Goal: Task Accomplishment & Management: Manage account settings

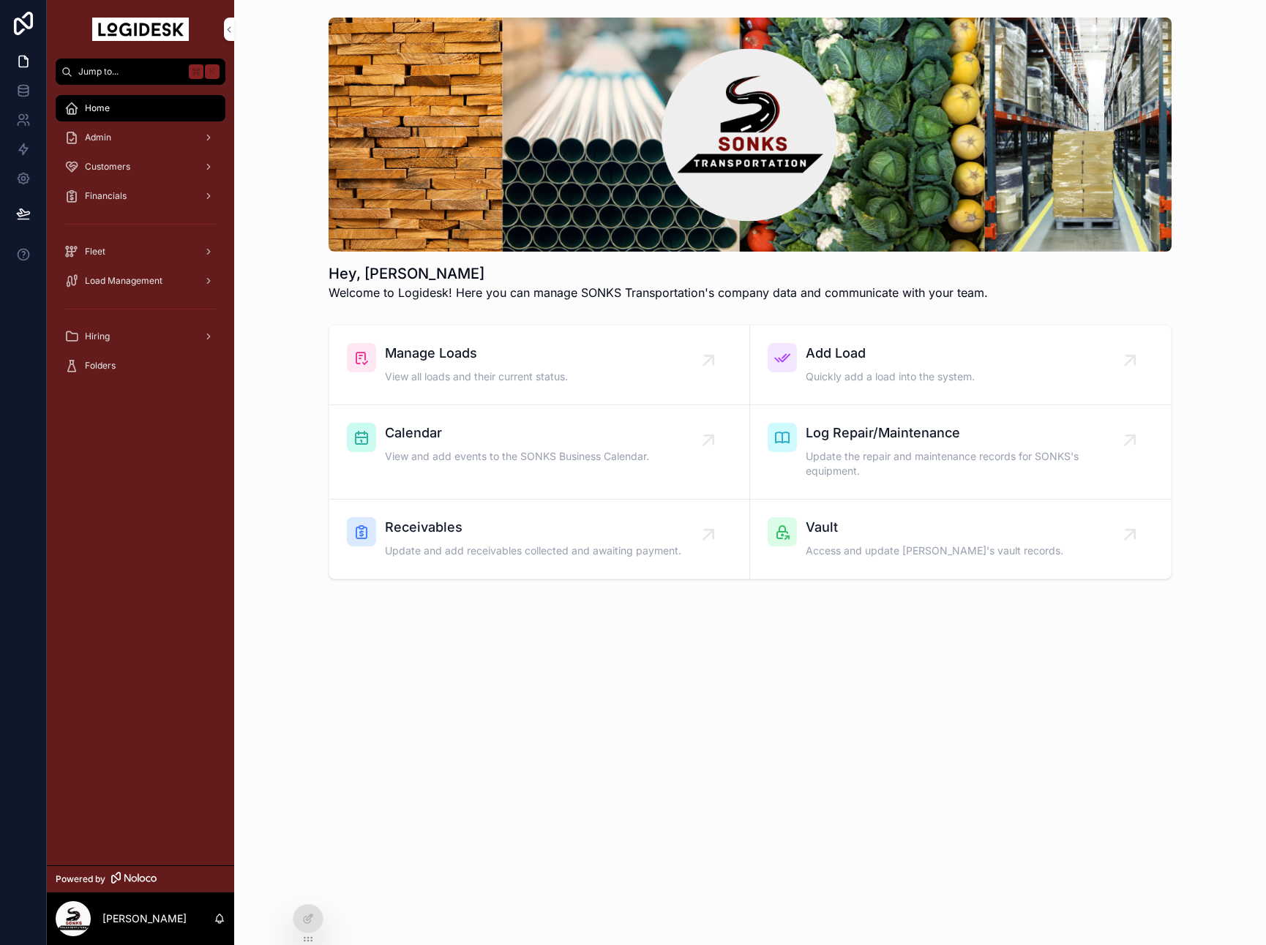
click at [602, 371] on div "Manage Loads View all loads and their current status." at bounding box center [539, 365] width 385 height 44
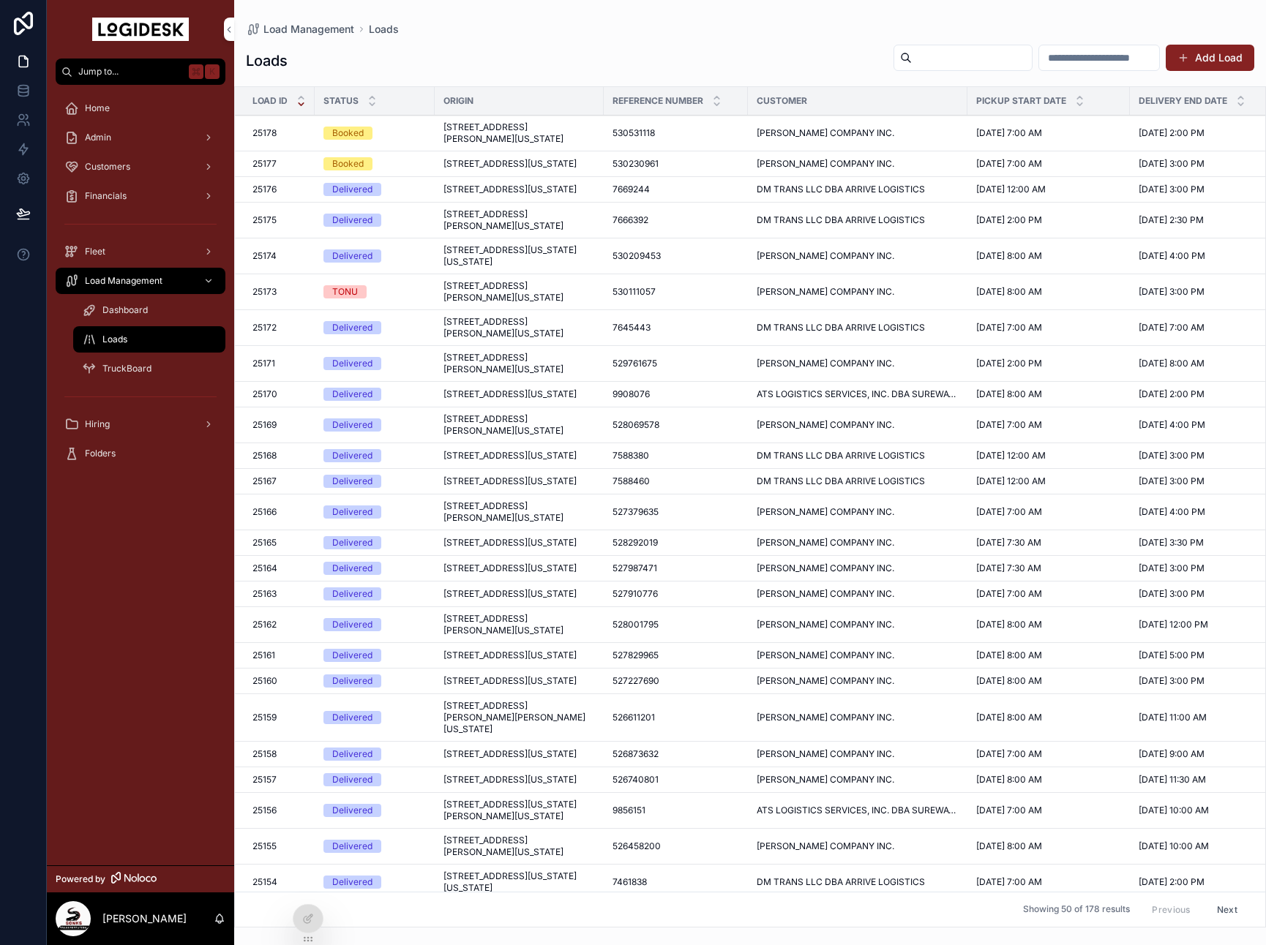
click at [474, 130] on span "[STREET_ADDRESS][PERSON_NAME][US_STATE]" at bounding box center [518, 132] width 151 height 23
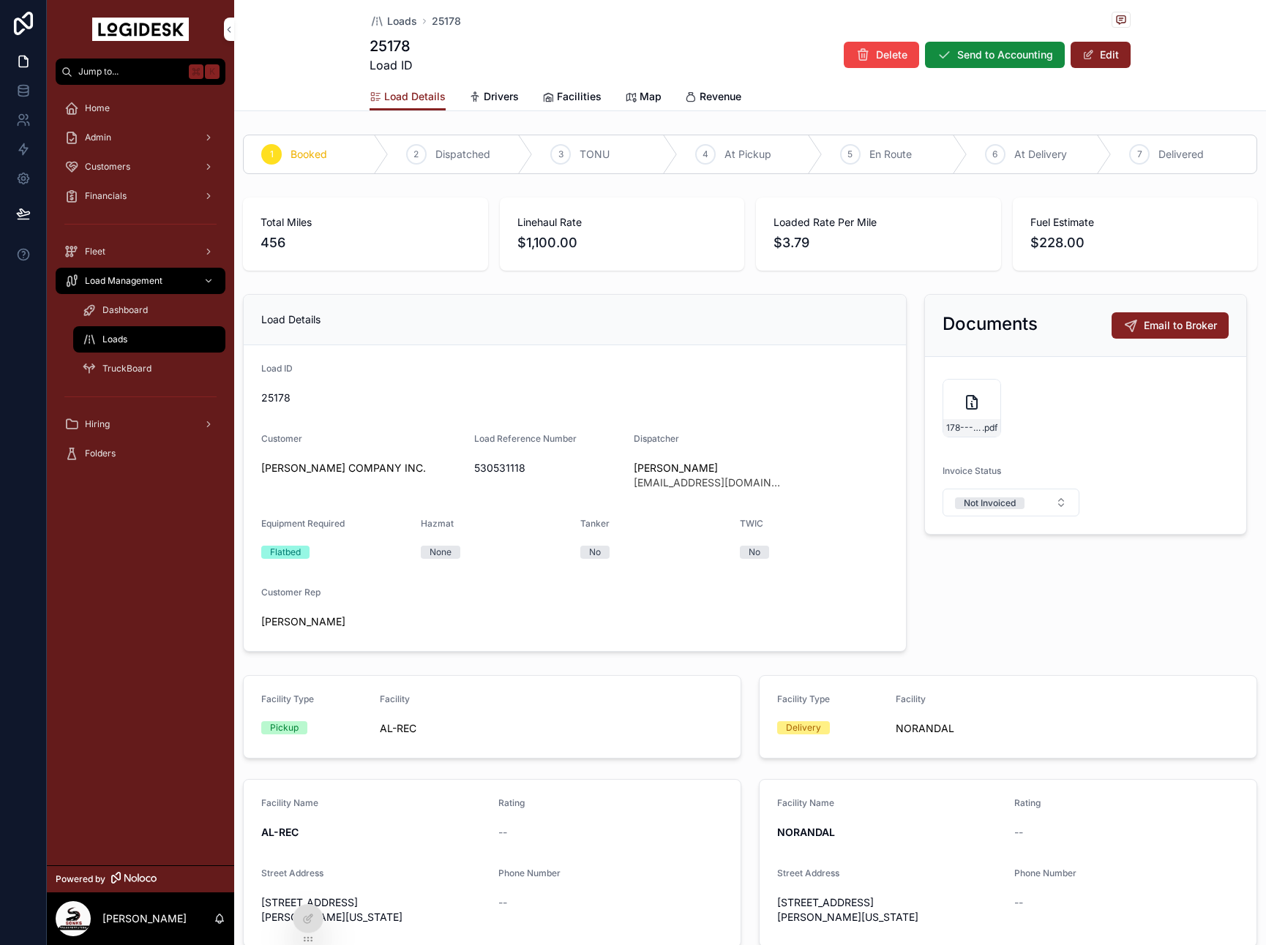
click at [409, 21] on span "Loads" at bounding box center [402, 21] width 30 height 15
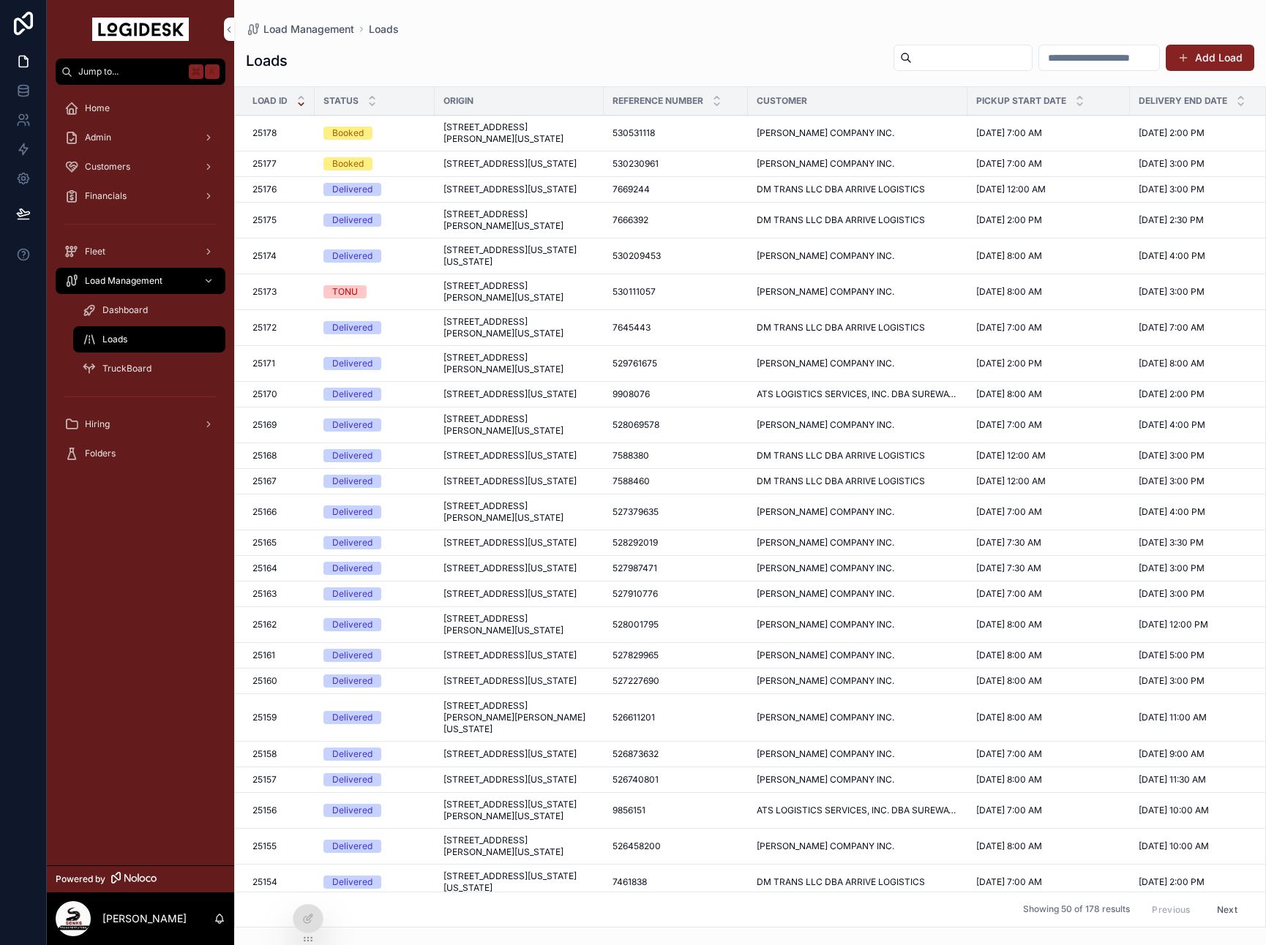
click at [520, 170] on span "[STREET_ADDRESS][US_STATE]" at bounding box center [509, 164] width 133 height 12
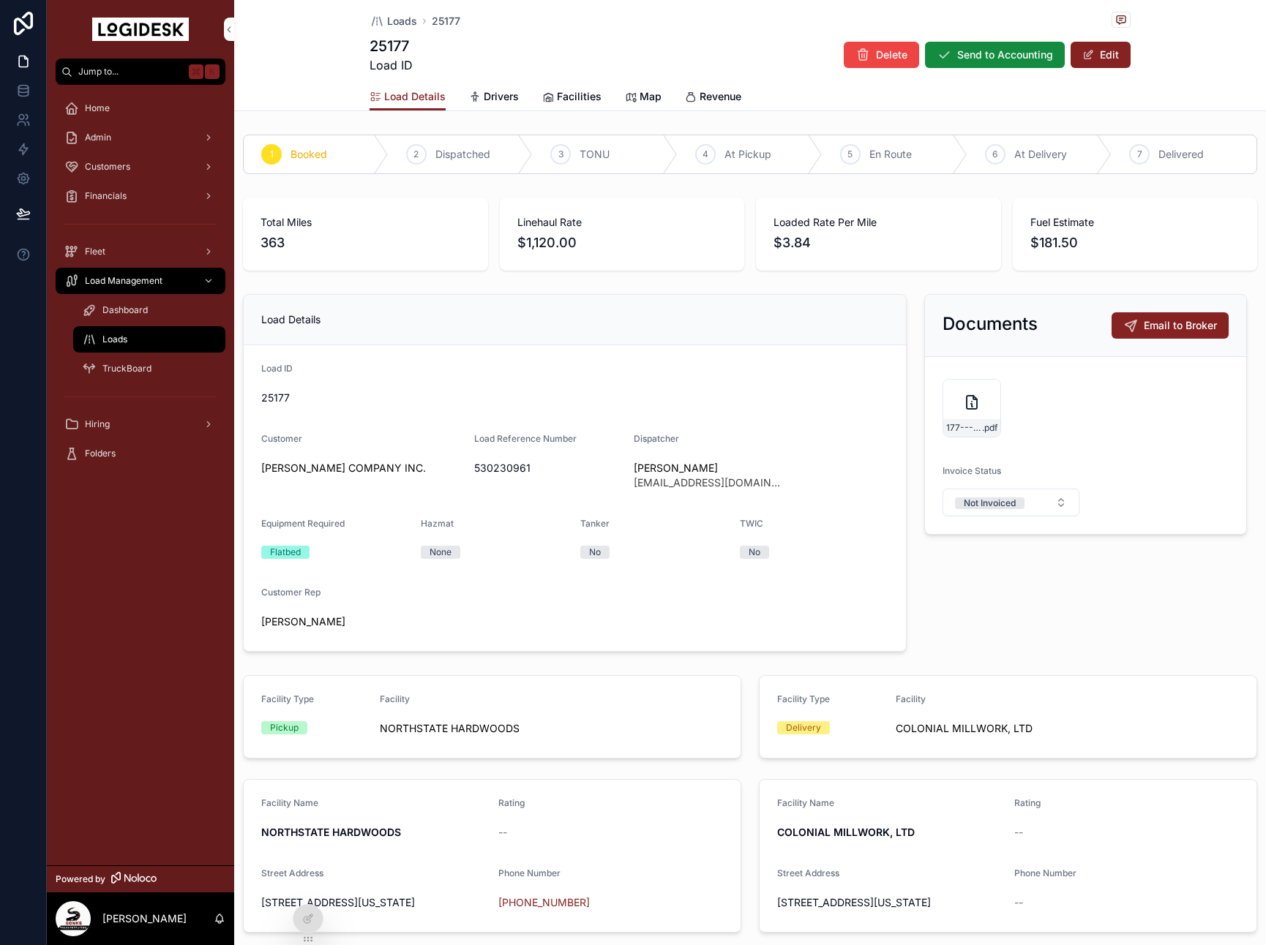
click at [858, 151] on div "5" at bounding box center [850, 154] width 20 height 20
click at [1085, 55] on span "scrollable content" at bounding box center [1088, 55] width 12 height 12
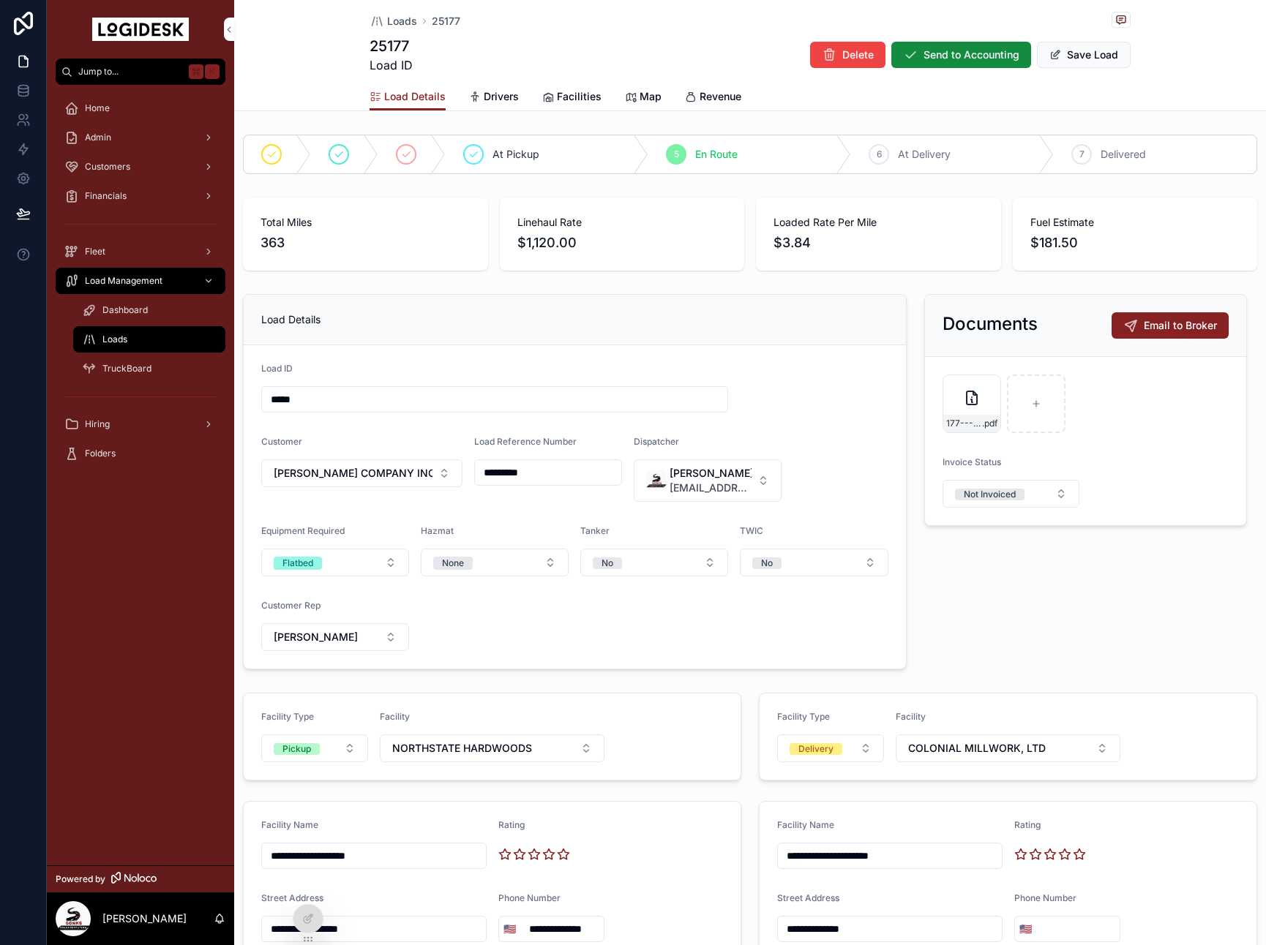
click at [599, 101] on div "Load Details Drivers Facilities Map Revenue" at bounding box center [750, 97] width 761 height 28
click at [572, 100] on span "Facilities" at bounding box center [579, 96] width 45 height 15
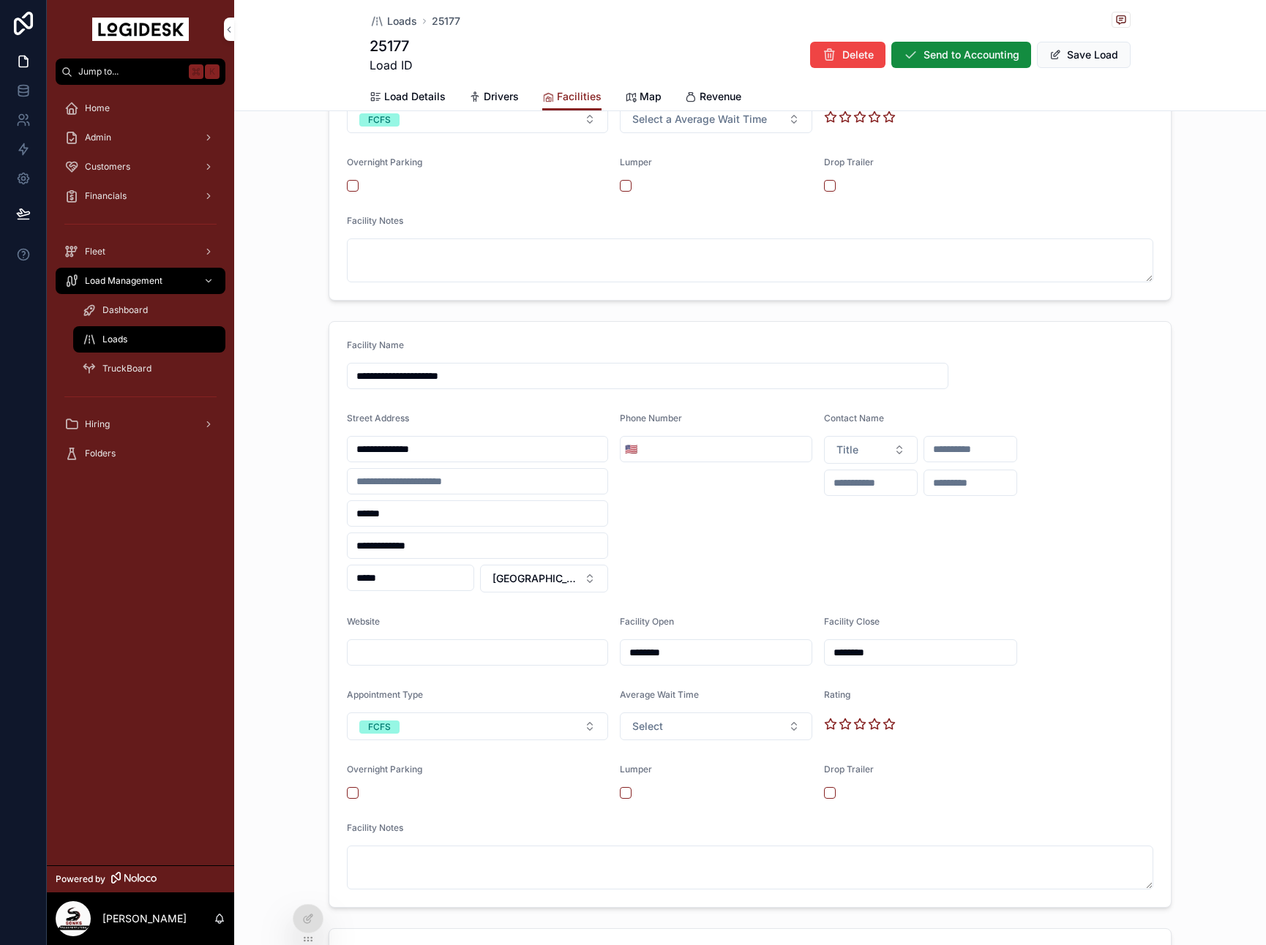
scroll to position [555, 0]
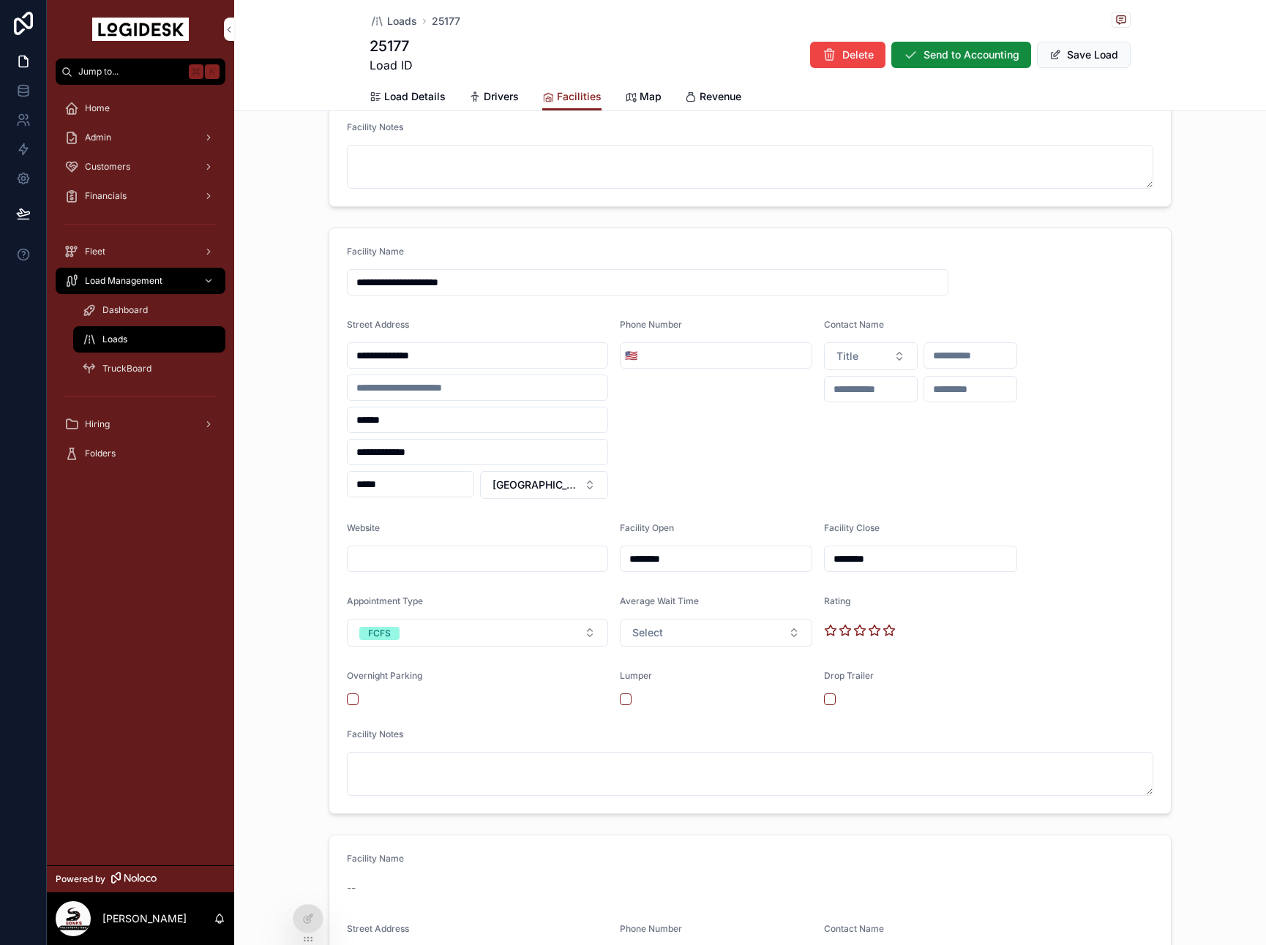
click at [454, 345] on input "**********" at bounding box center [478, 355] width 260 height 20
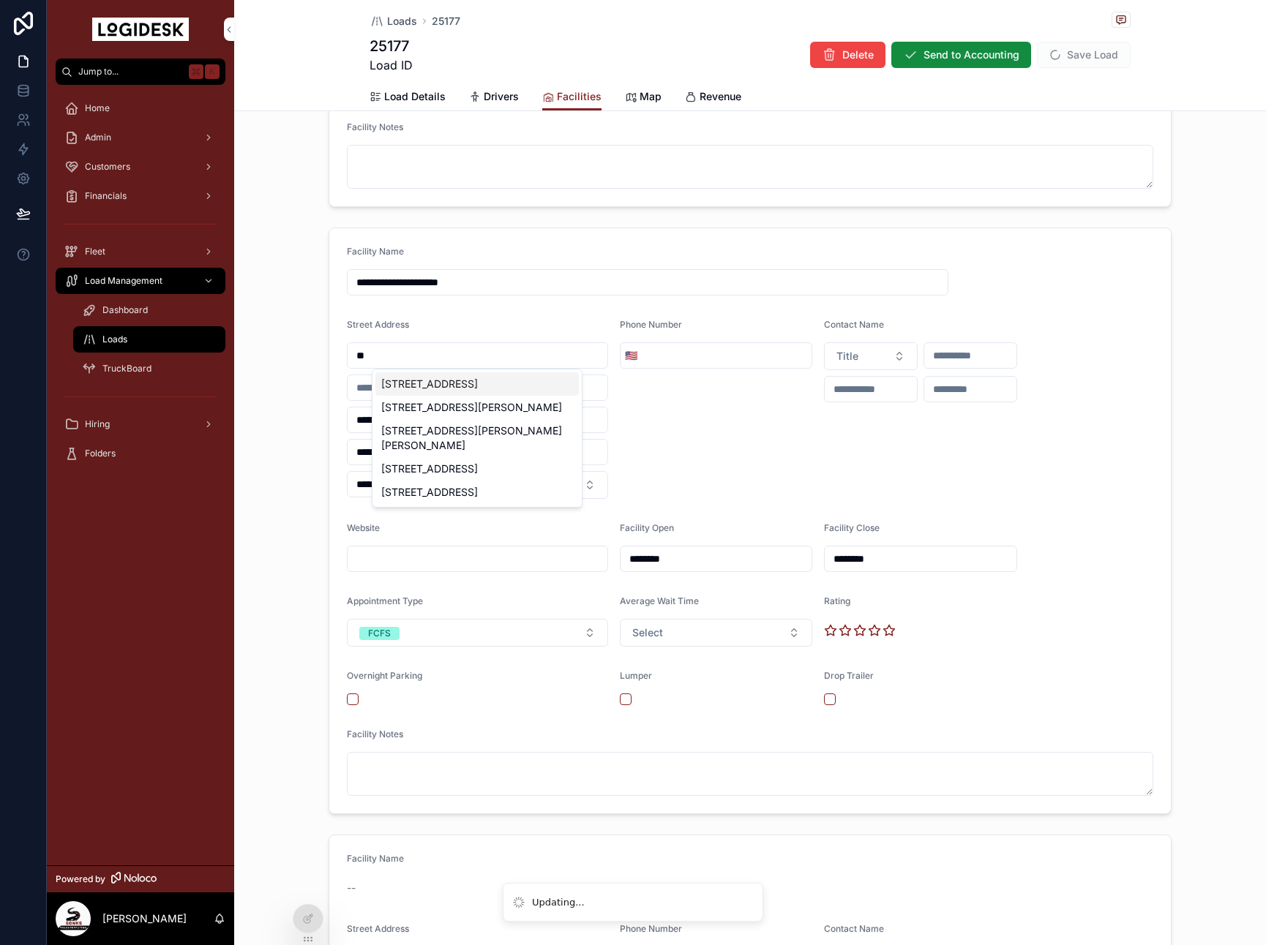
type input "*"
click at [447, 386] on div "[STREET_ADDRESS][PERSON_NAME]" at bounding box center [476, 383] width 203 height 23
type input "**********"
type input "*******"
type input "*****"
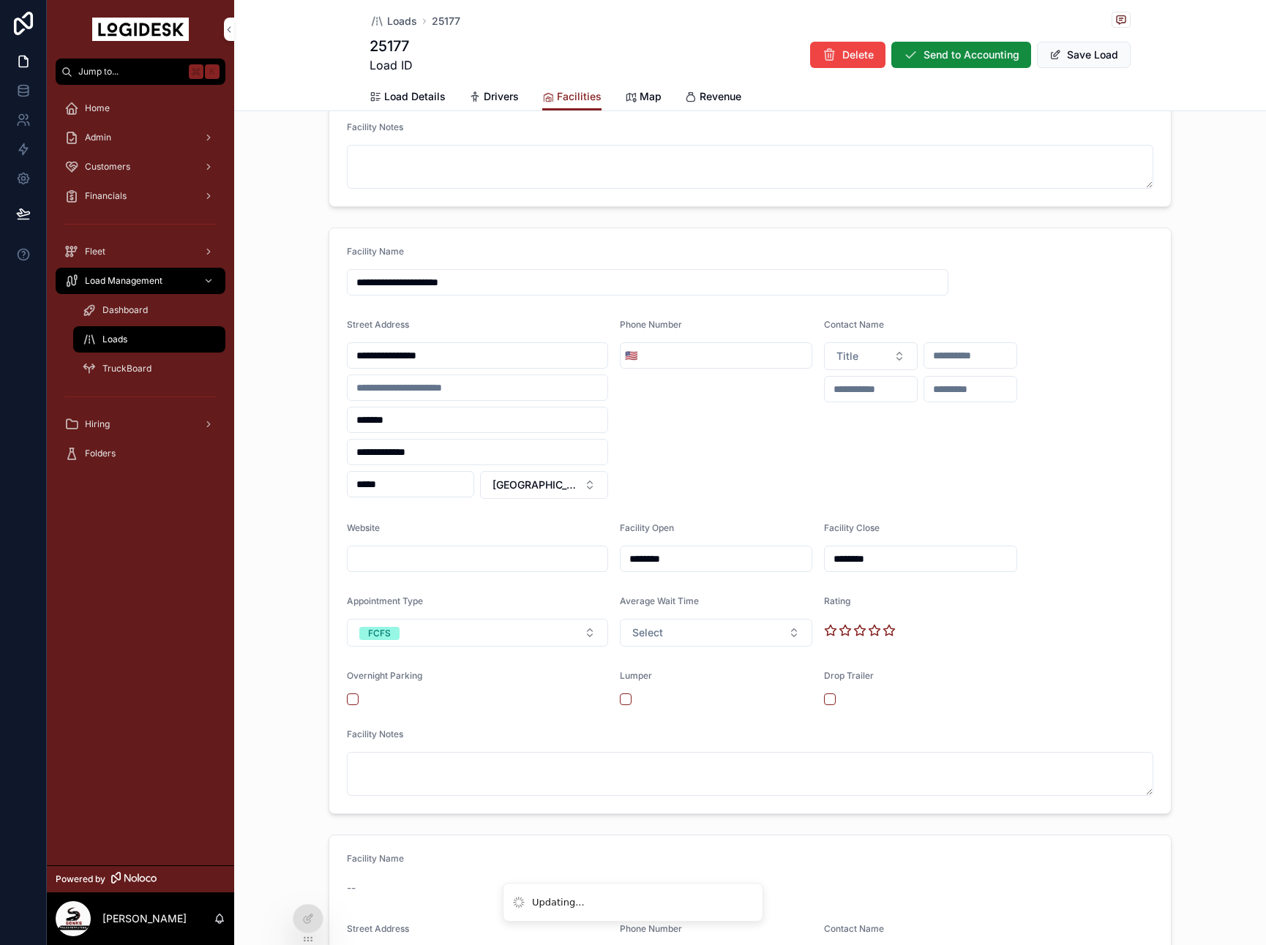
type input "**********"
click at [1083, 60] on button "Save Load" at bounding box center [1084, 55] width 94 height 26
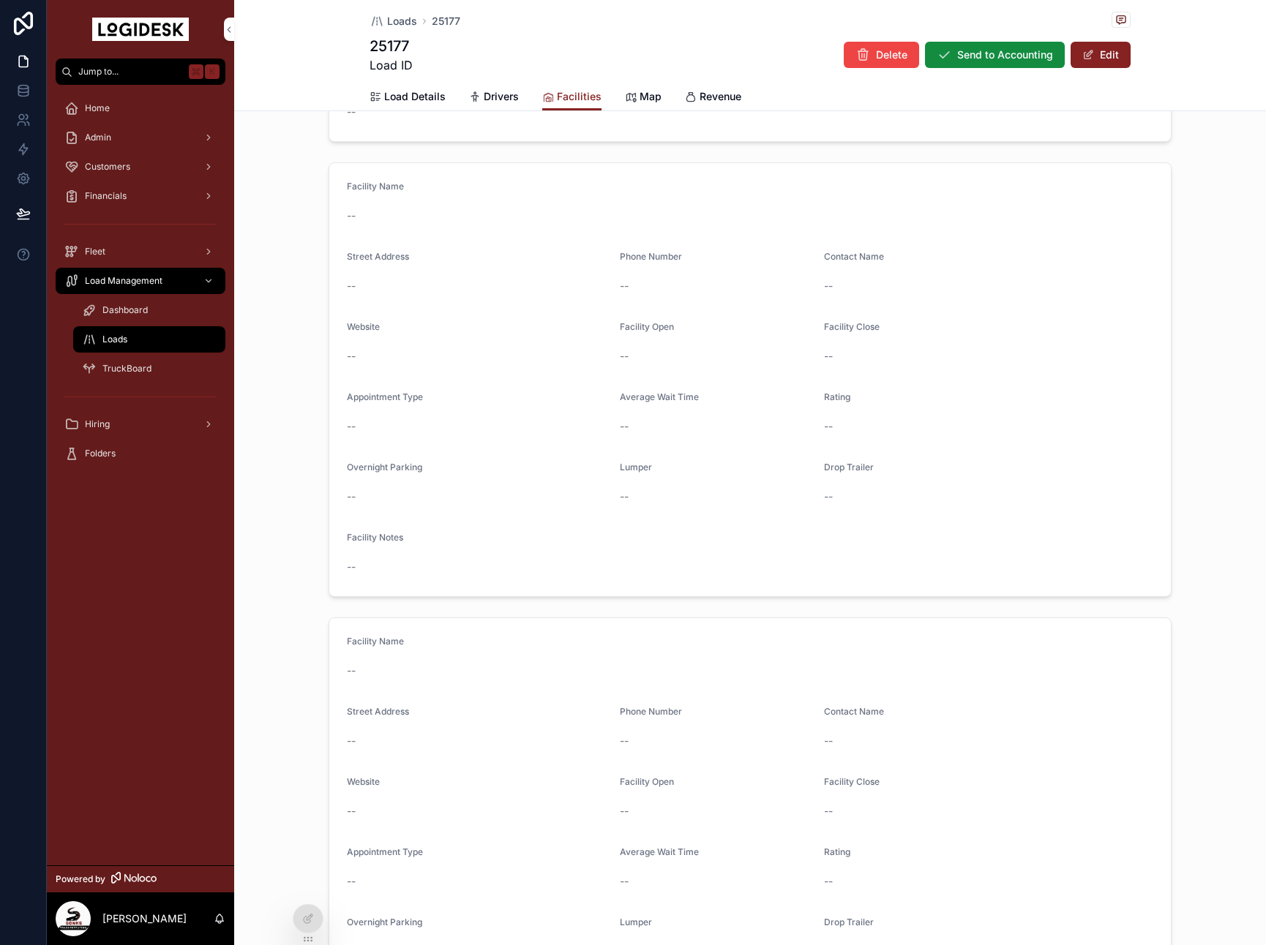
scroll to position [0, 0]
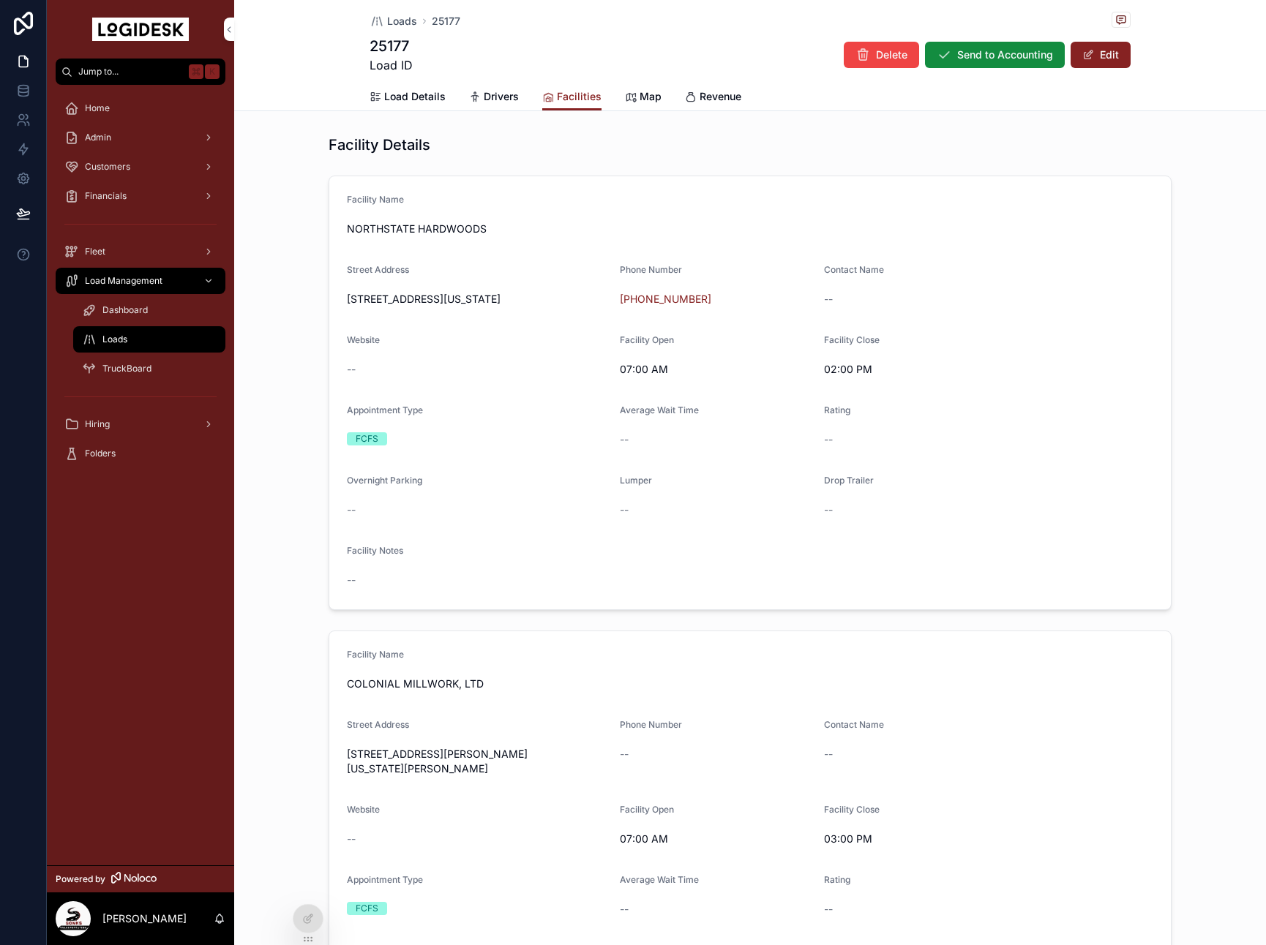
click at [403, 14] on span "Loads" at bounding box center [402, 21] width 30 height 15
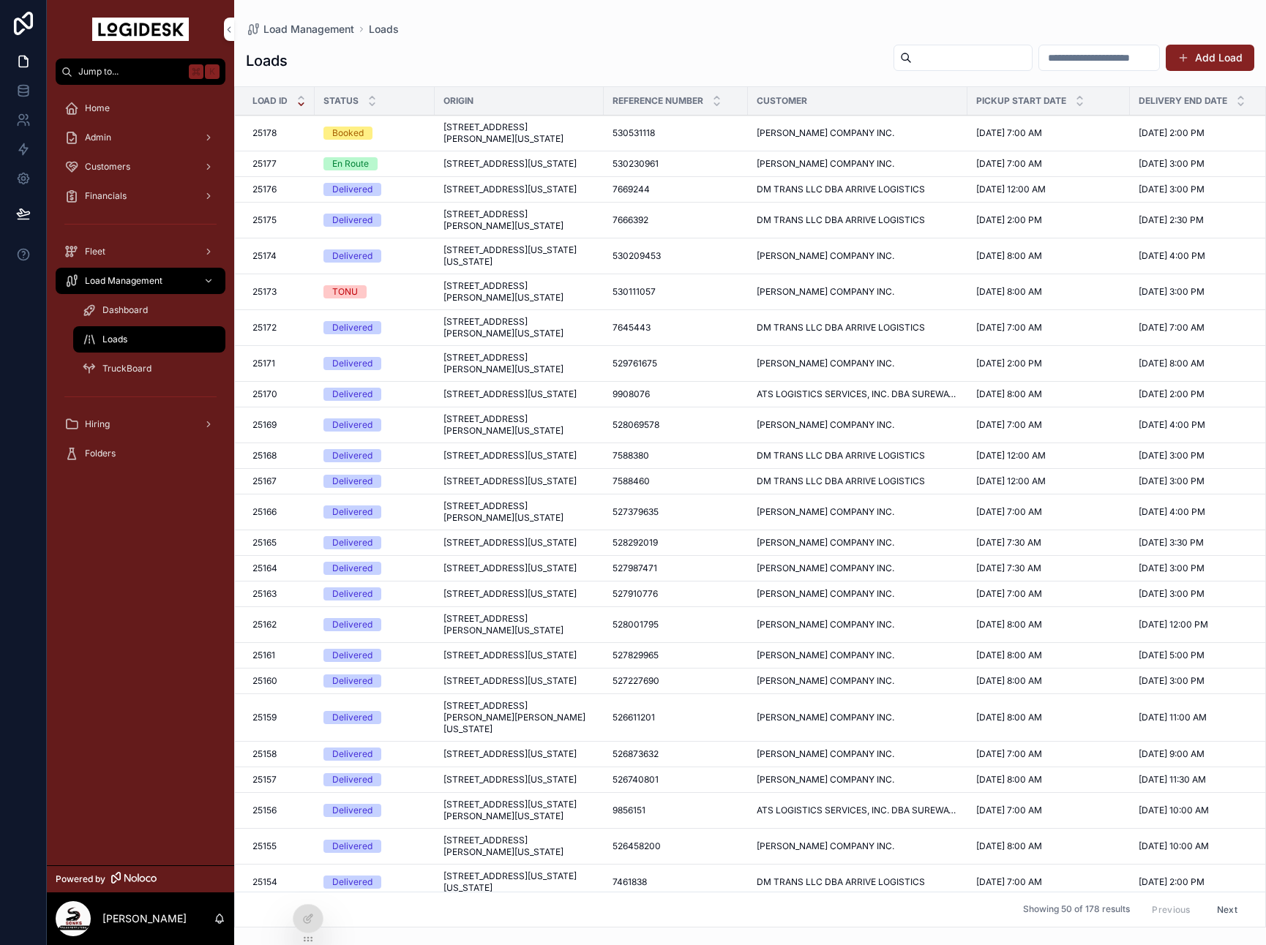
click at [670, 42] on div "Loads Add Load Load ID Status Origin Reference Number Customer Pickup Start Dat…" at bounding box center [750, 481] width 1032 height 893
click at [564, 51] on div "Loads Add Load" at bounding box center [750, 61] width 1008 height 34
click at [571, 69] on div "Loads Add Load" at bounding box center [750, 61] width 1008 height 34
click at [525, 170] on span "[STREET_ADDRESS][US_STATE]" at bounding box center [509, 164] width 133 height 12
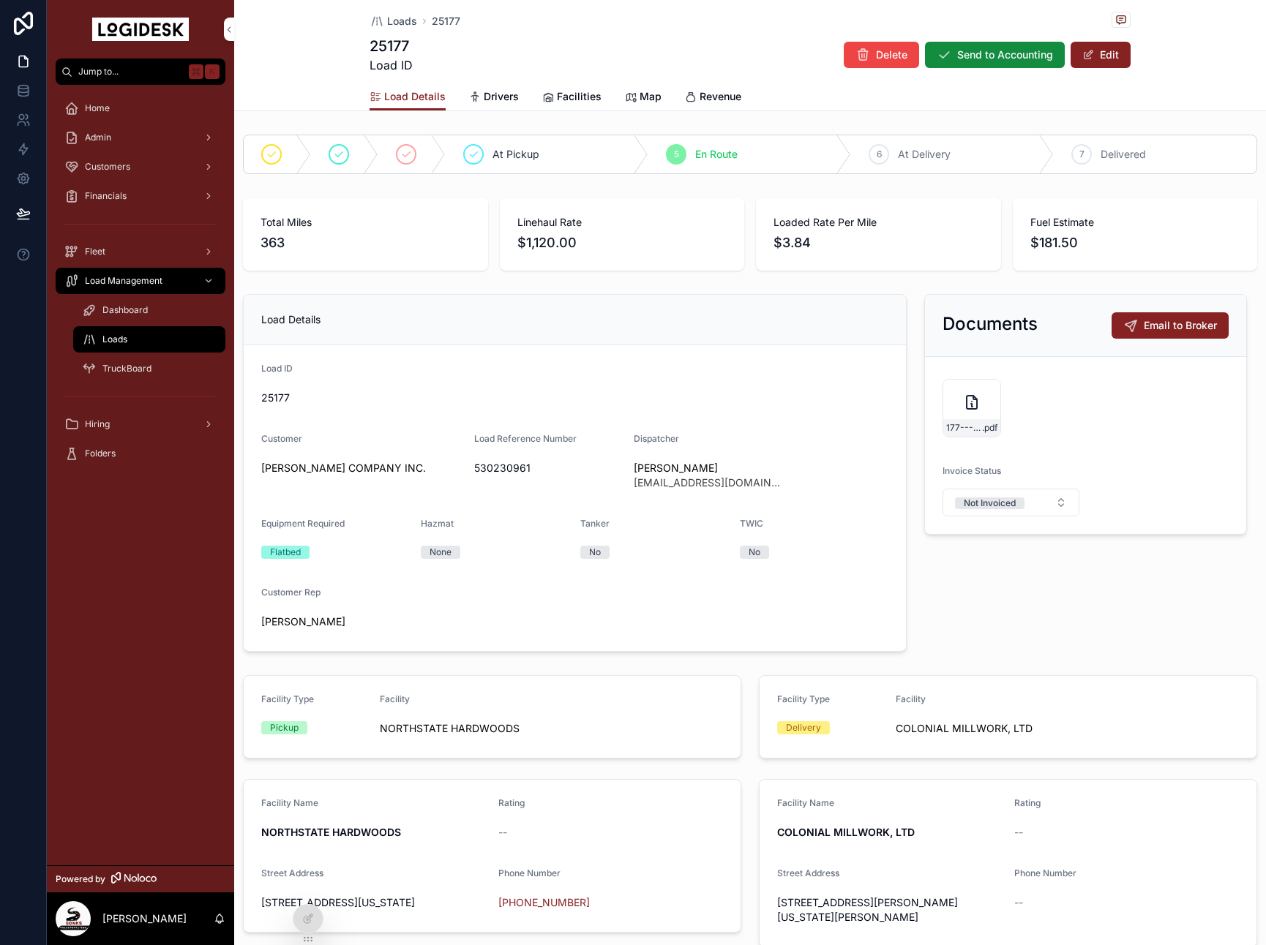
click at [958, 162] on div "6 At Delivery" at bounding box center [952, 154] width 203 height 38
click at [400, 24] on span "Loads" at bounding box center [402, 21] width 30 height 15
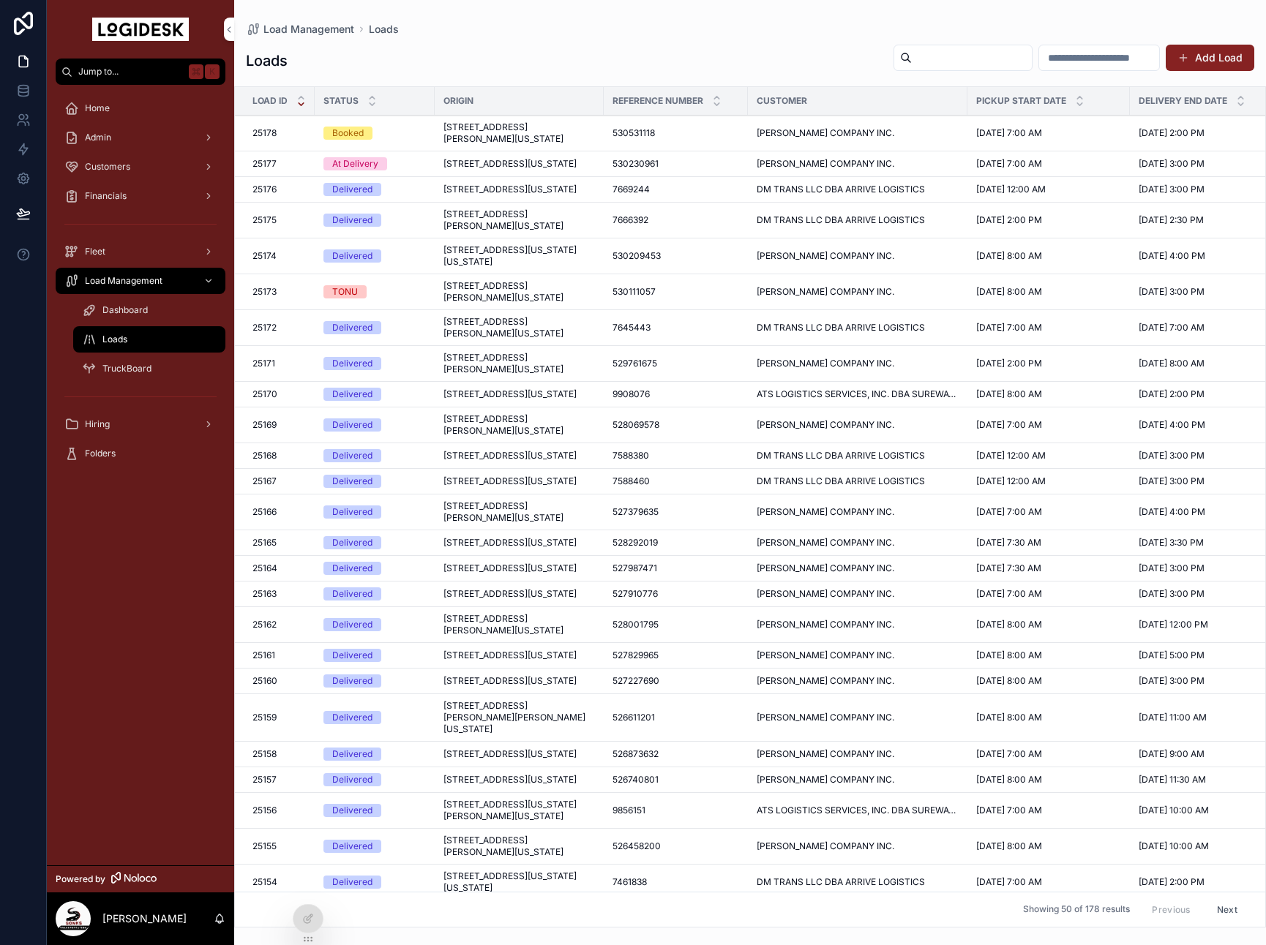
scroll to position [0, 1]
